Goal: Task Accomplishment & Management: Use online tool/utility

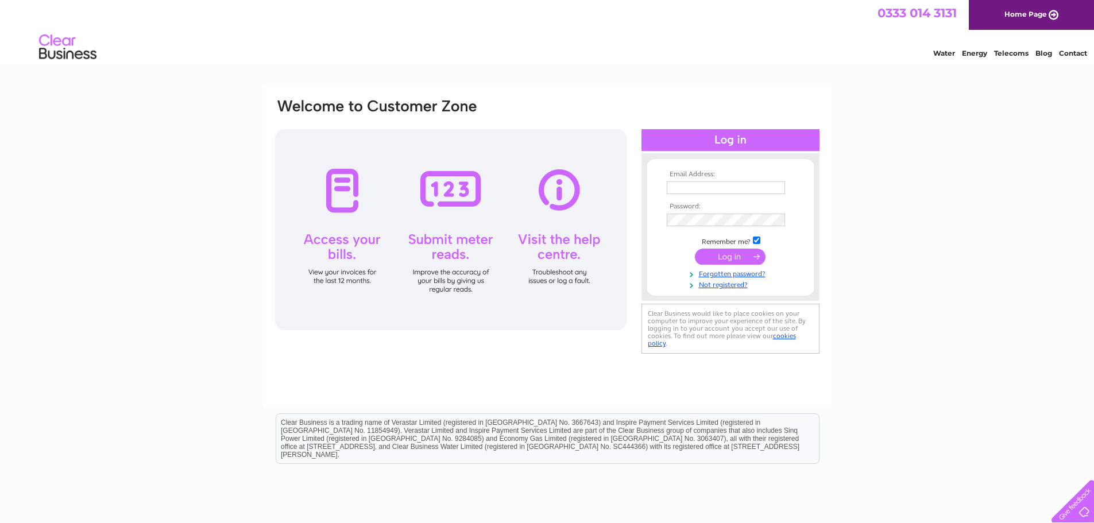
type input "karl@thechairgroup.co.uk"
click at [739, 258] on input "submit" at bounding box center [730, 257] width 71 height 16
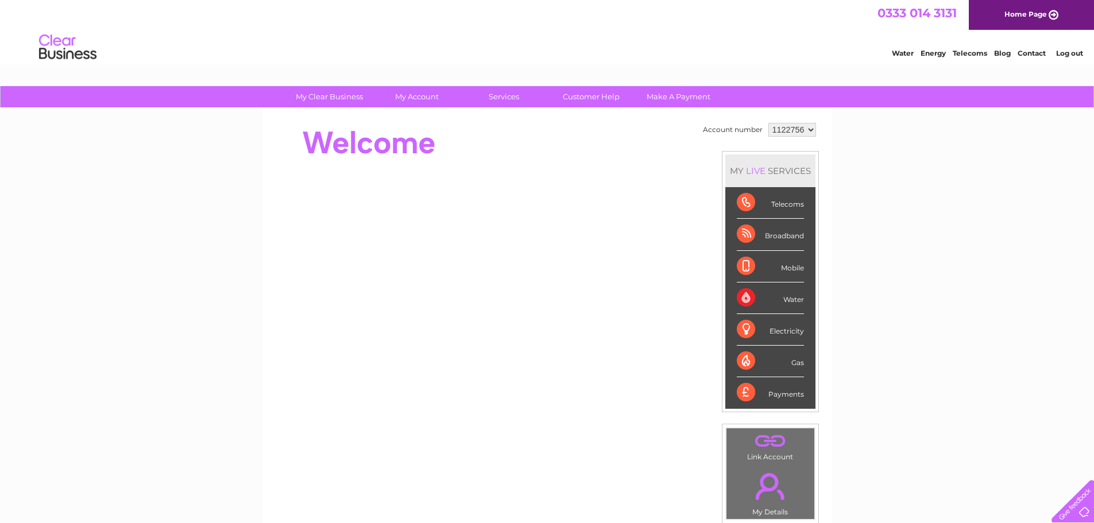
click at [1078, 56] on link "Log out" at bounding box center [1069, 53] width 27 height 9
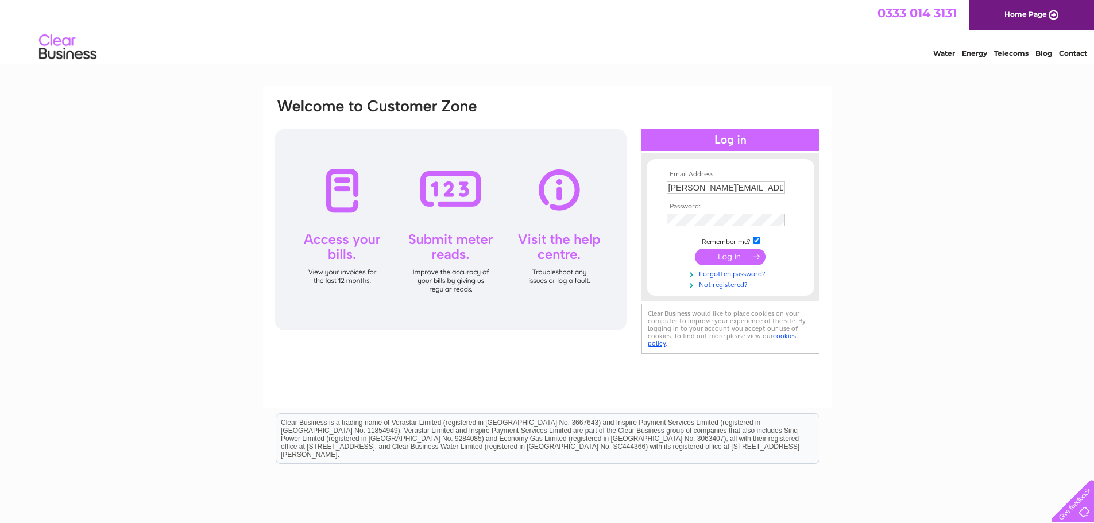
click at [737, 188] on input "karl@thechairgroup.co.uk" at bounding box center [726, 187] width 118 height 13
type input "karl@thechairpeople.co.uk"
click at [748, 253] on input "submit" at bounding box center [730, 258] width 71 height 16
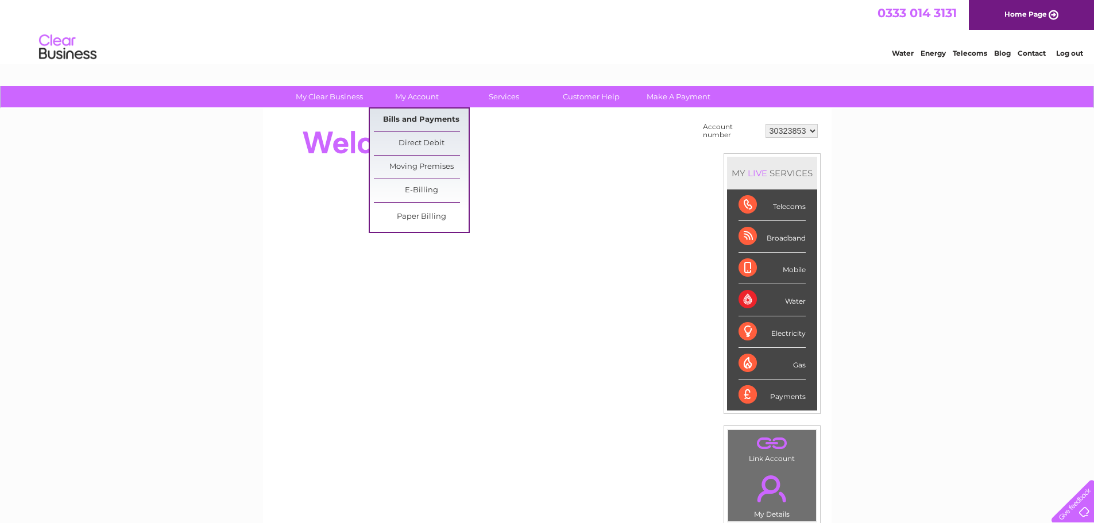
click at [435, 121] on link "Bills and Payments" at bounding box center [421, 120] width 95 height 23
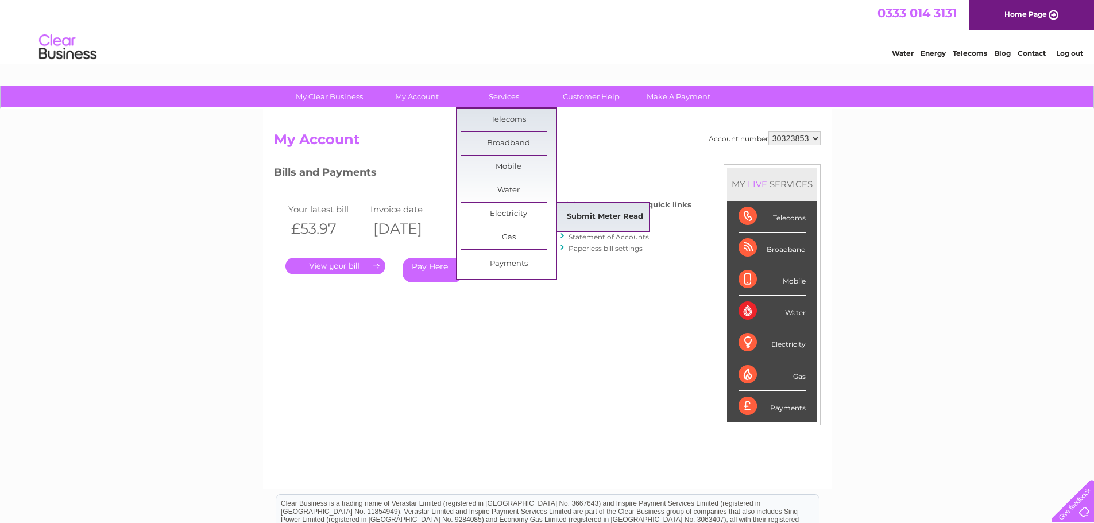
click at [590, 213] on link "Submit Meter Read" at bounding box center [605, 217] width 95 height 23
